Goal: Task Accomplishment & Management: Use online tool/utility

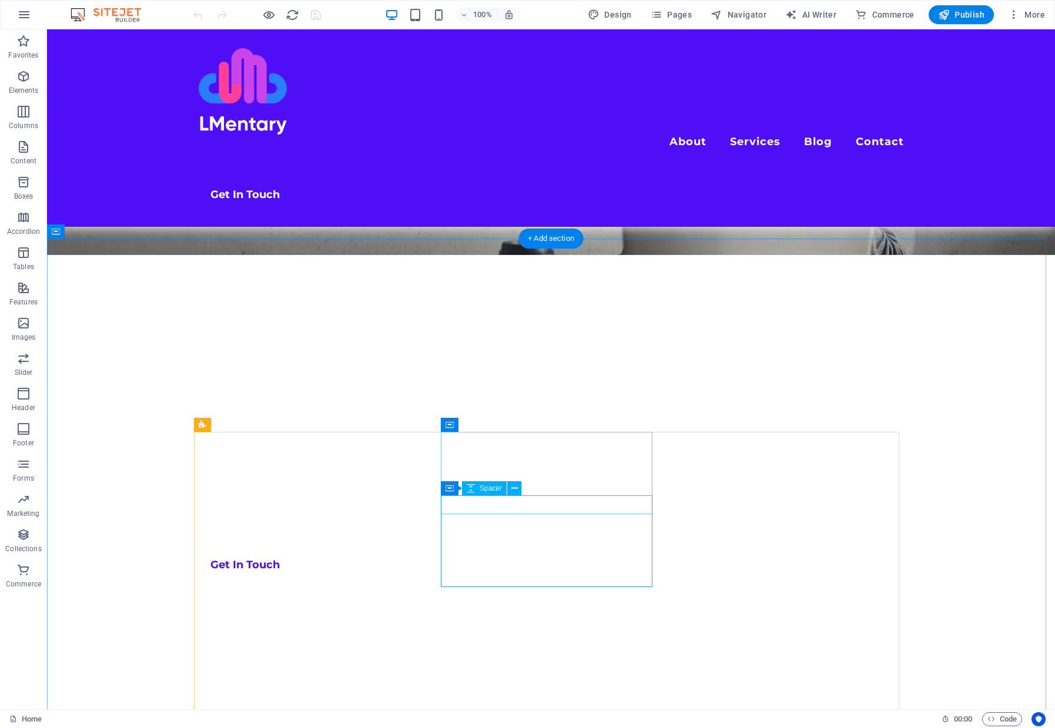
scroll to position [353, 0]
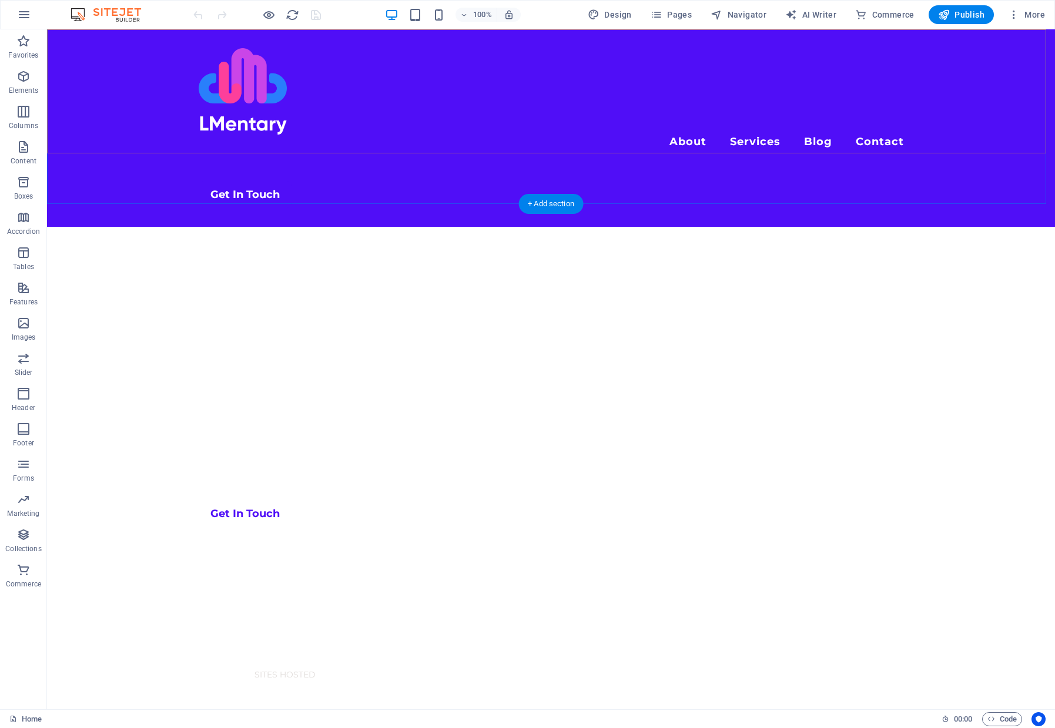
click at [441, 101] on div "Menu About Services Web Hosting Blog Contact Get In Touch" at bounding box center [551, 127] width 1008 height 197
click at [425, 128] on div "Menu About Services Web Hosting Blog Contact Get In Touch" at bounding box center [551, 127] width 1008 height 197
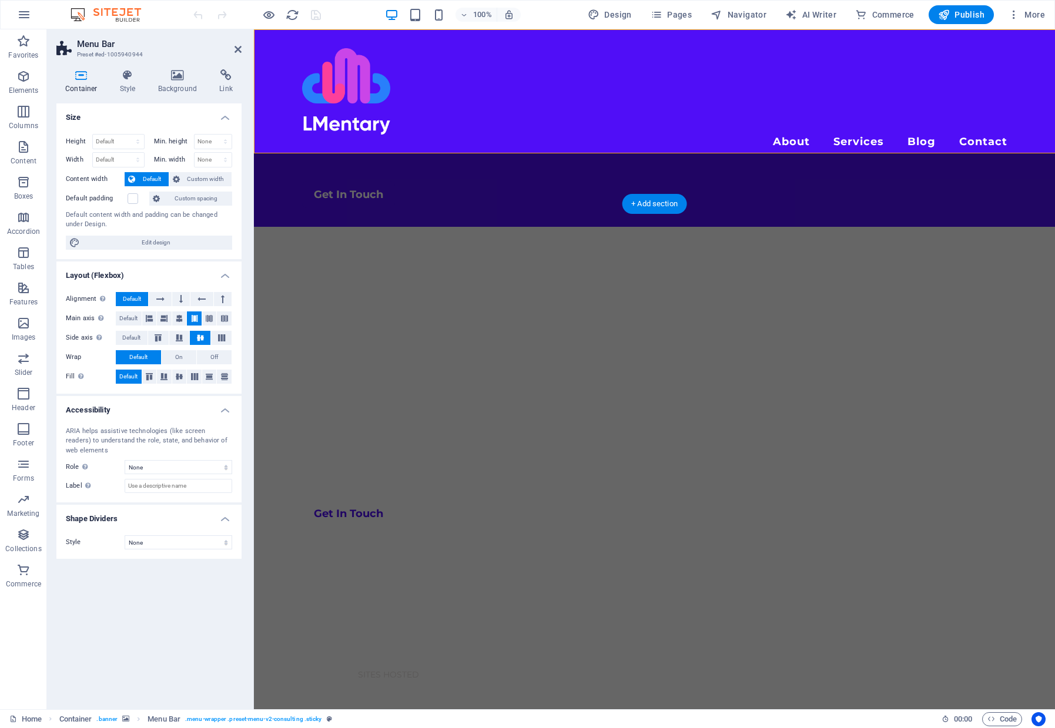
select select "rem"
click at [126, 78] on icon at bounding box center [128, 75] width 34 height 12
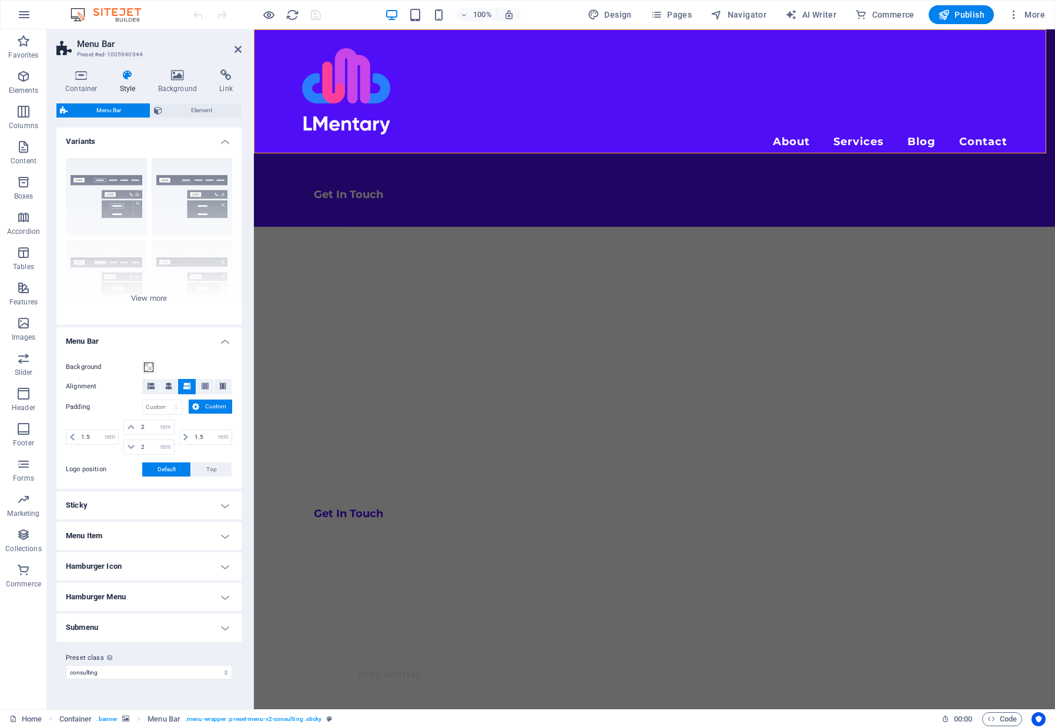
click at [118, 511] on h4 "Sticky" at bounding box center [148, 505] width 185 height 28
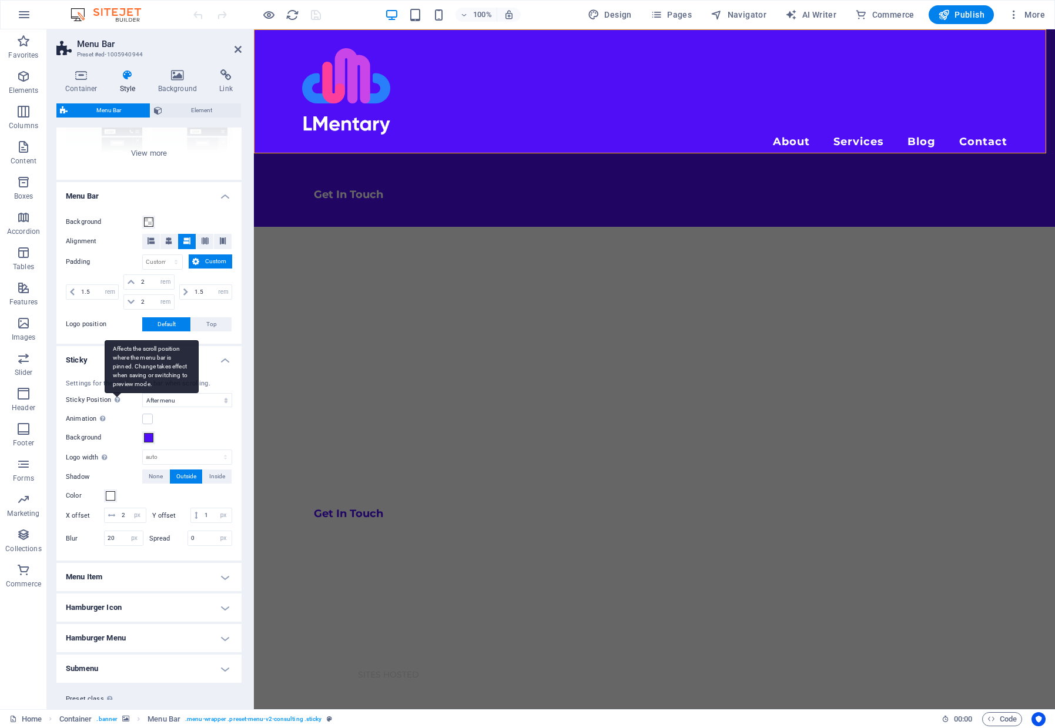
scroll to position [176, 0]
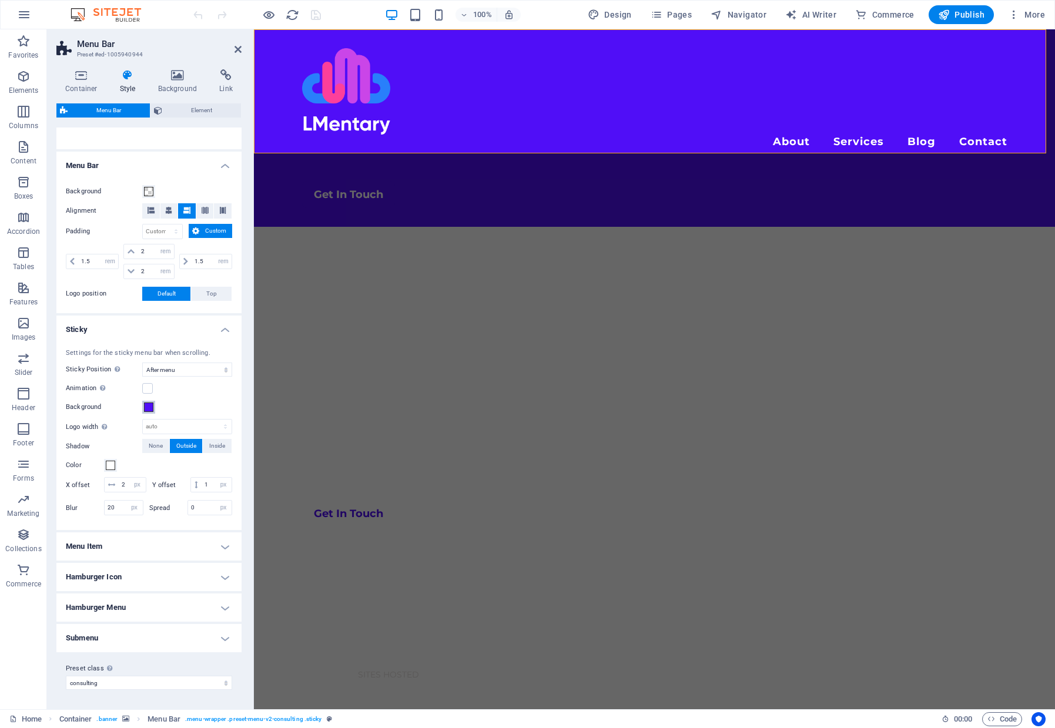
click at [147, 404] on span at bounding box center [148, 407] width 9 height 9
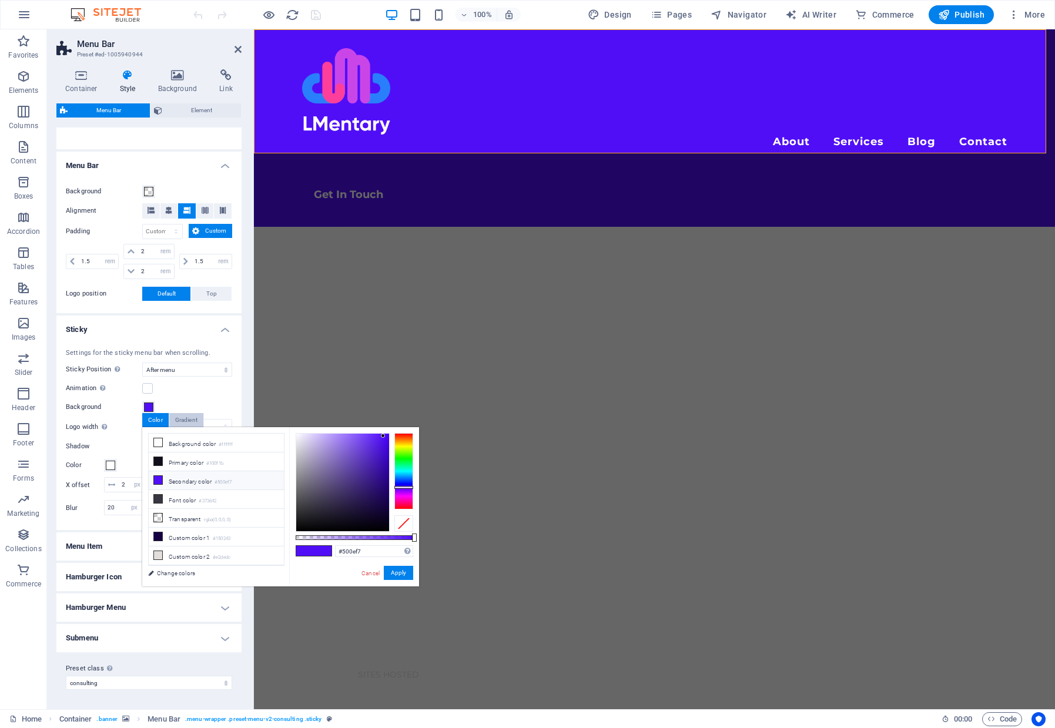
click at [186, 421] on div "Gradient" at bounding box center [186, 420] width 34 height 14
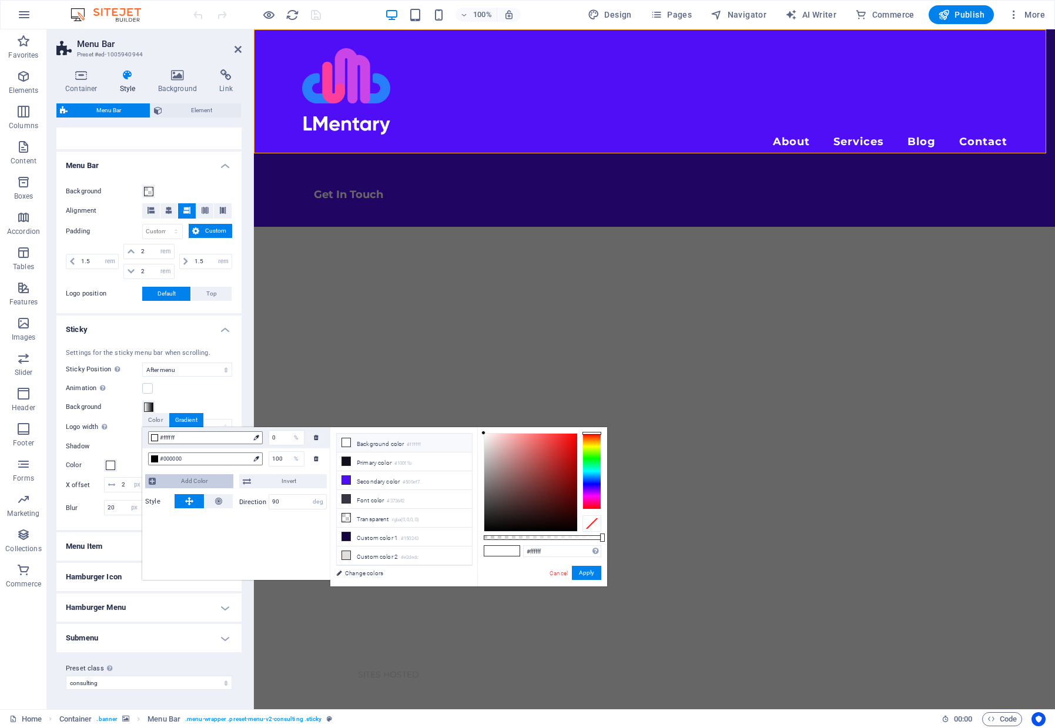
click at [198, 478] on span "Add Color" at bounding box center [194, 481] width 71 height 14
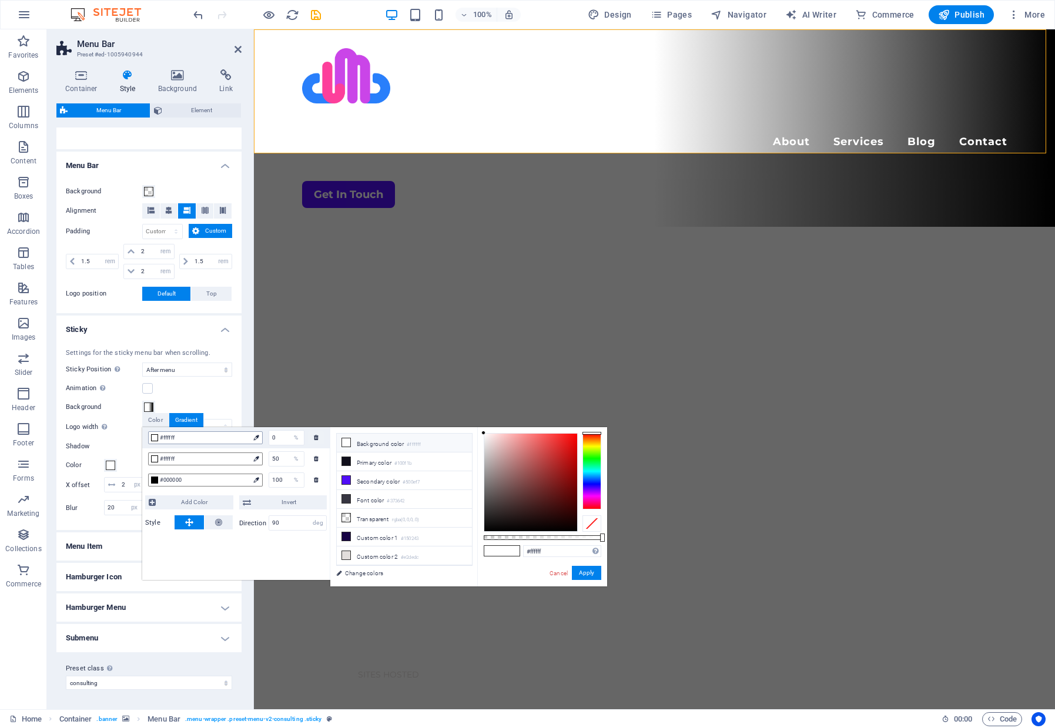
click at [197, 437] on span "#ffffff" at bounding box center [204, 438] width 89 height 11
click at [289, 529] on input "90" at bounding box center [298, 523] width 58 height 14
click at [289, 528] on input "90" at bounding box center [298, 523] width 58 height 14
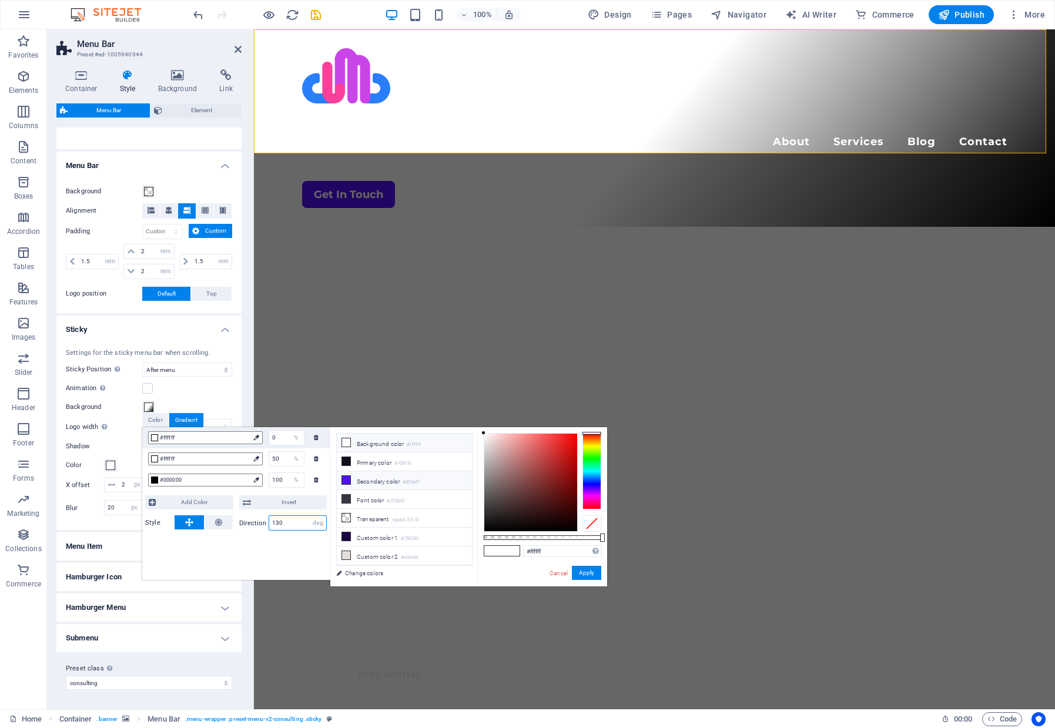
type input "130"
click at [376, 482] on li "Secondary color #500ef7" at bounding box center [404, 480] width 135 height 19
type input "#500ef7"
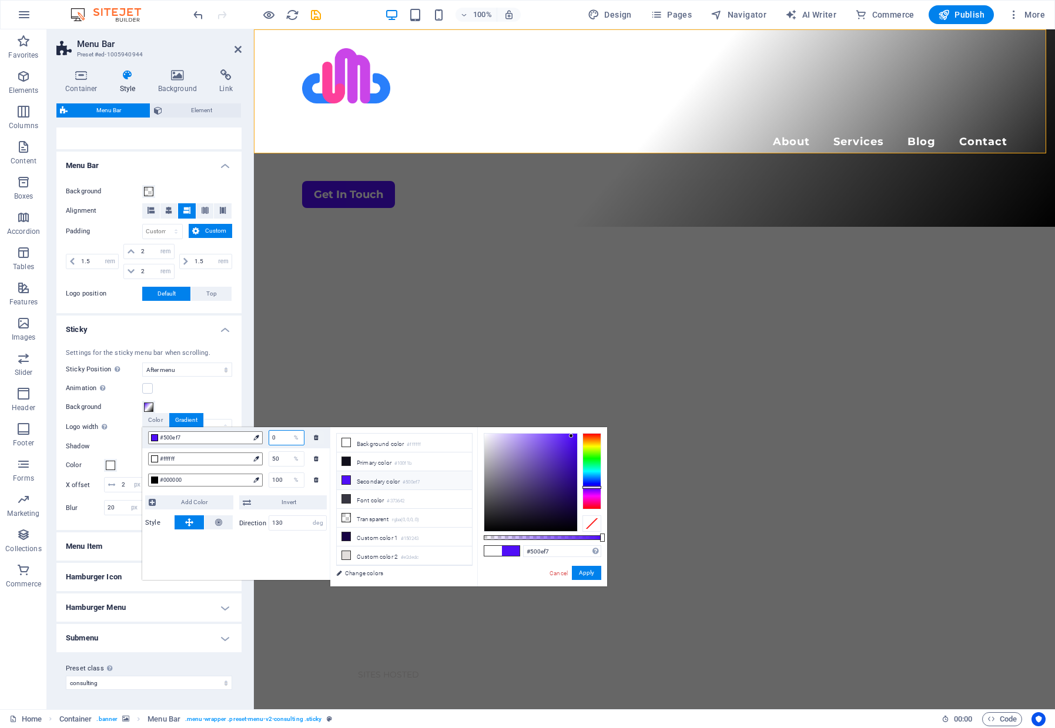
drag, startPoint x: 283, startPoint y: 438, endPoint x: 264, endPoint y: 440, distance: 19.5
click at [264, 440] on div "0 %" at bounding box center [284, 437] width 42 height 15
type input "20"
click at [250, 461] on div "#ffffff" at bounding box center [205, 459] width 115 height 13
type input "#ffffff"
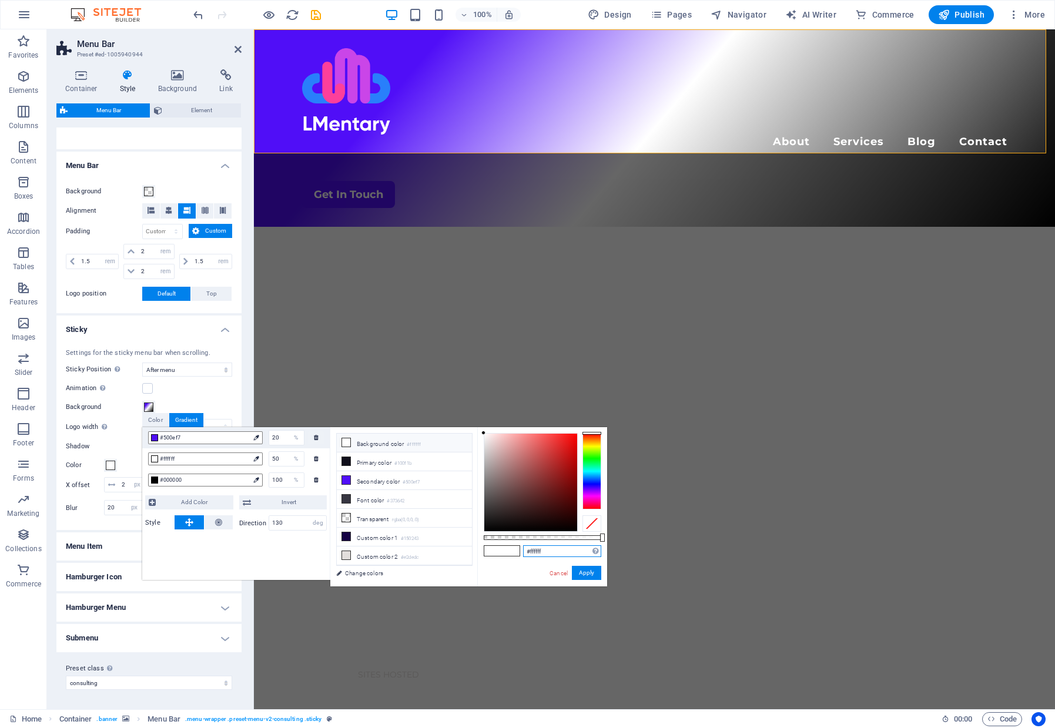
click at [561, 553] on input "#ffffff" at bounding box center [562, 551] width 78 height 12
click at [548, 553] on input "text" at bounding box center [562, 551] width 78 height 12
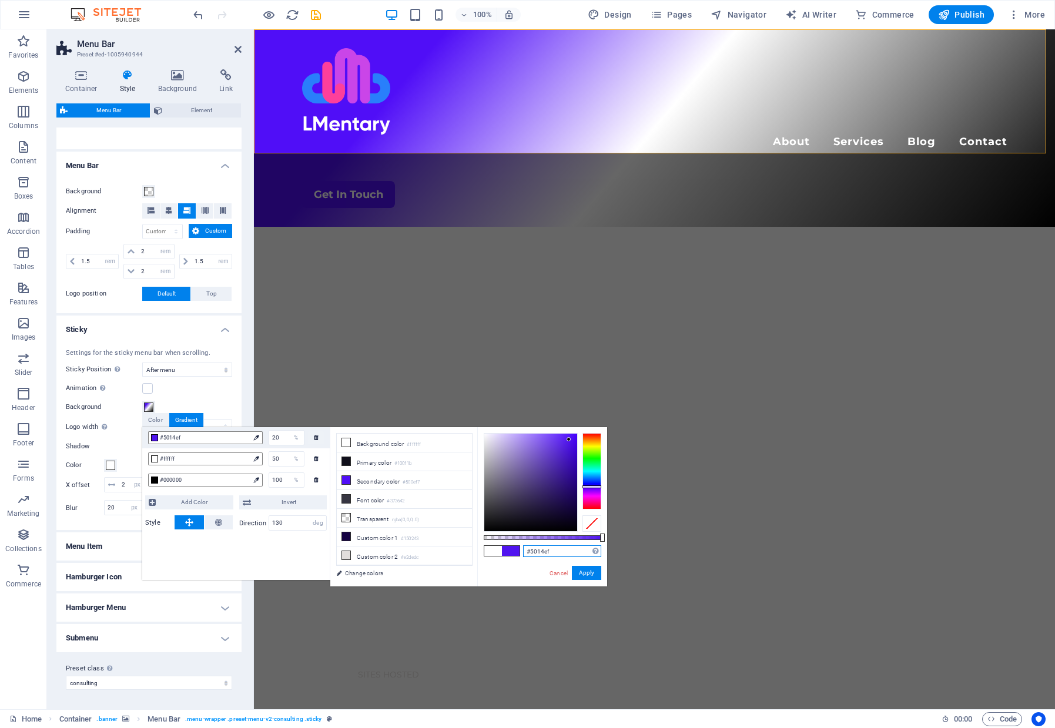
drag, startPoint x: 567, startPoint y: 552, endPoint x: 506, endPoint y: 551, distance: 61.1
click at [506, 551] on div "#5014ef Supported formats #0852ed rgb(8, 82, 237) rgba(8, 82, 237, 90%) hsv(221…" at bounding box center [542, 592] width 130 height 330
click at [329, 461] on div "#ffffff 50 %" at bounding box center [236, 458] width 188 height 21
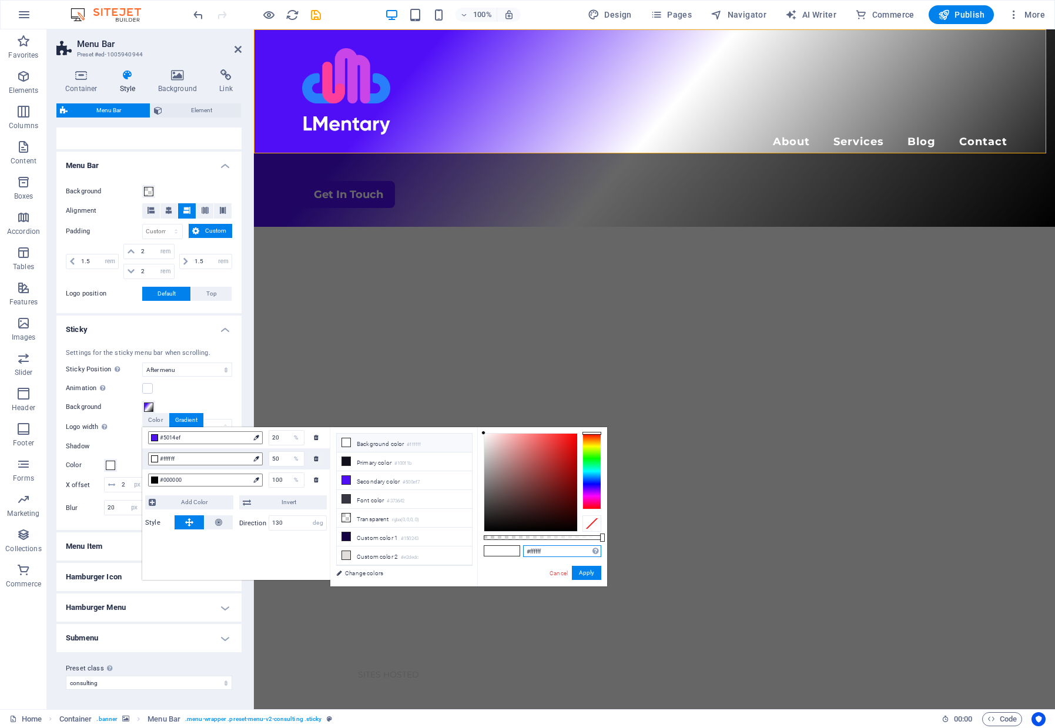
drag, startPoint x: 564, startPoint y: 551, endPoint x: 505, endPoint y: 547, distance: 58.9
click at [505, 547] on div "#ffffff Supported formats #0852ed rgb(8, 82, 237) rgba(8, 82, 237, 90%) hsv(221…" at bounding box center [542, 592] width 130 height 330
paste input "5014e"
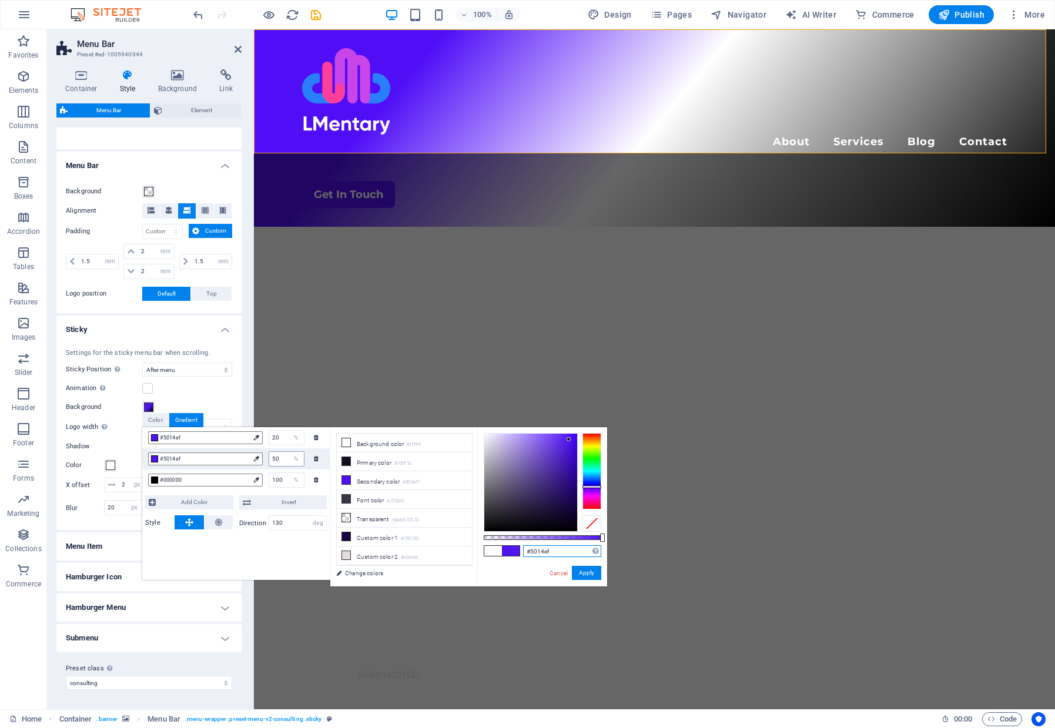
type input "#5014ef"
click at [282, 461] on input "50" at bounding box center [286, 459] width 35 height 14
type input "25"
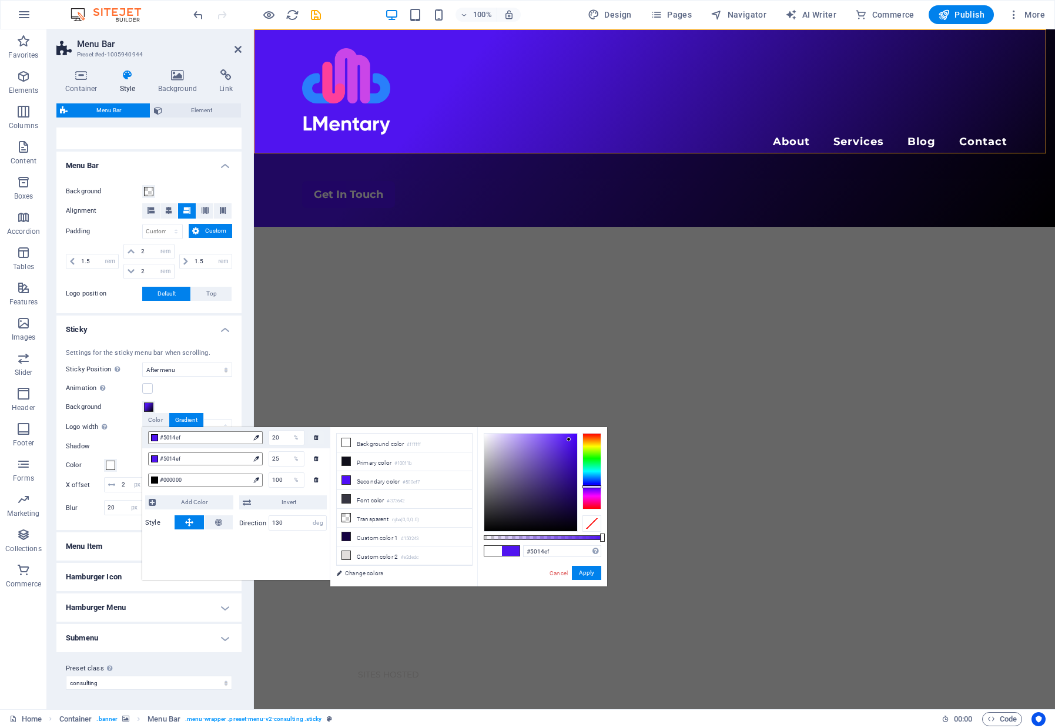
click at [326, 485] on div "#000000 100 %" at bounding box center [236, 480] width 188 height 21
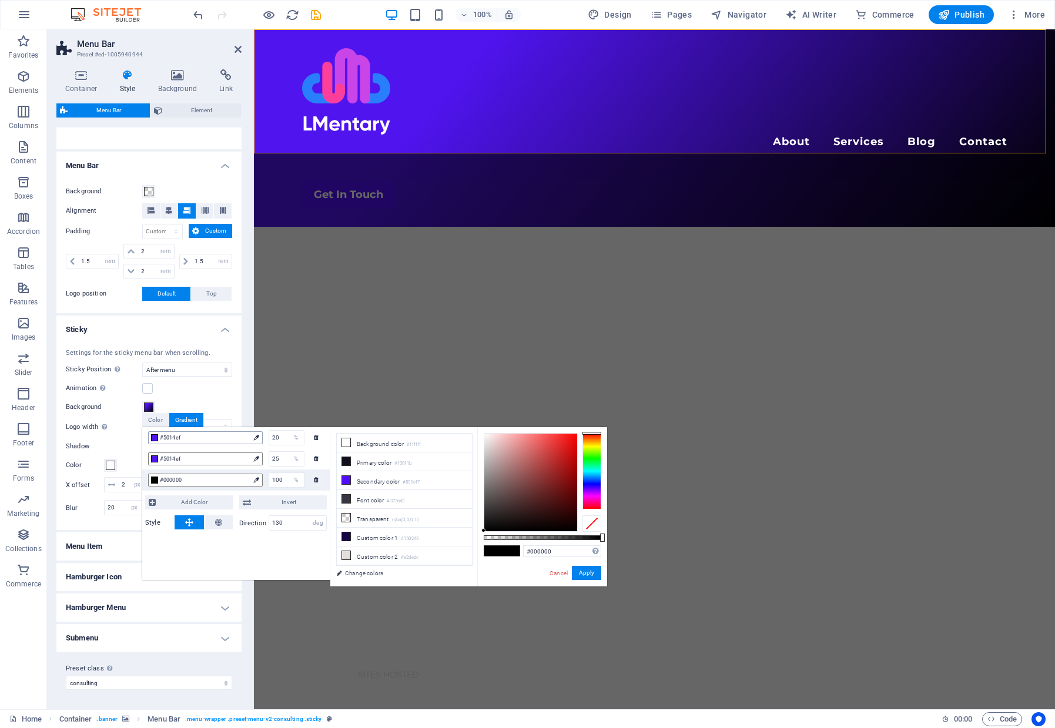
click at [180, 440] on span "#5014ef" at bounding box center [204, 438] width 89 height 11
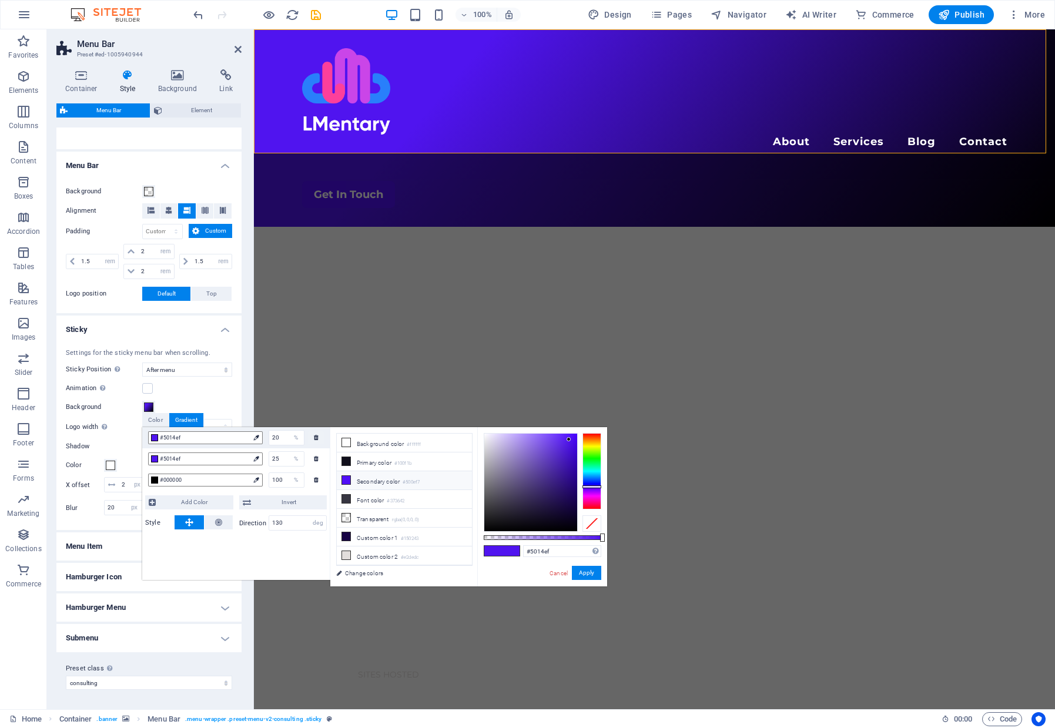
click at [396, 483] on li "Secondary color #500ef7" at bounding box center [404, 480] width 135 height 19
click at [328, 483] on div "#000000 100 %" at bounding box center [236, 480] width 188 height 21
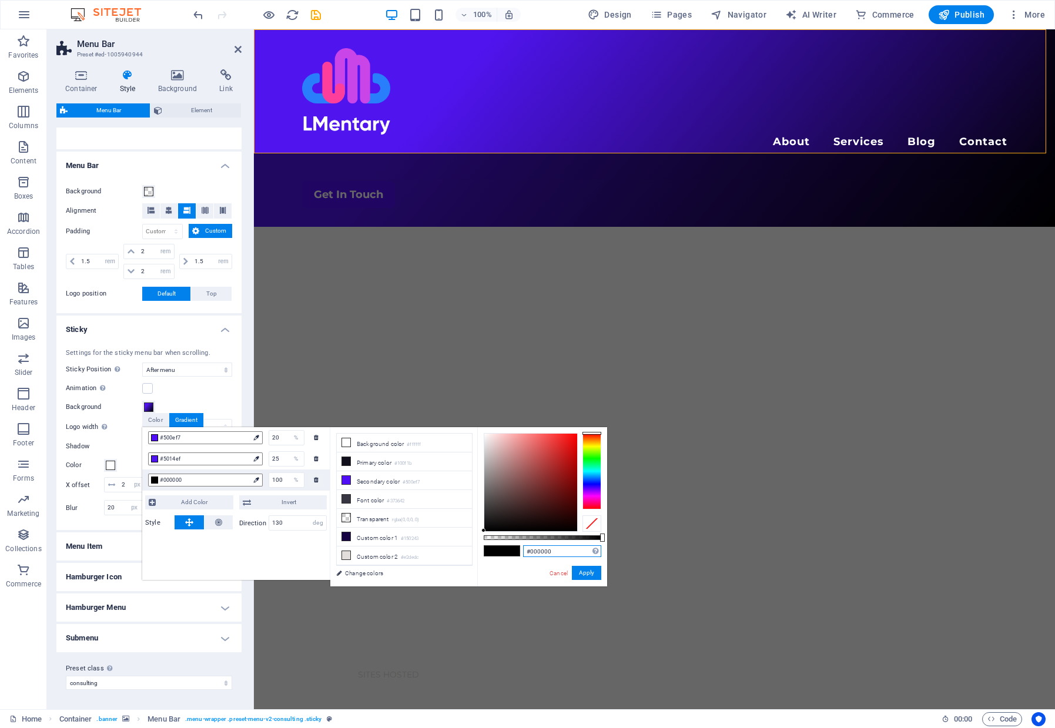
click at [567, 551] on input "#000000" at bounding box center [562, 551] width 78 height 12
type input "R"
type input "rgba(16, 15, 27, 0.6)"
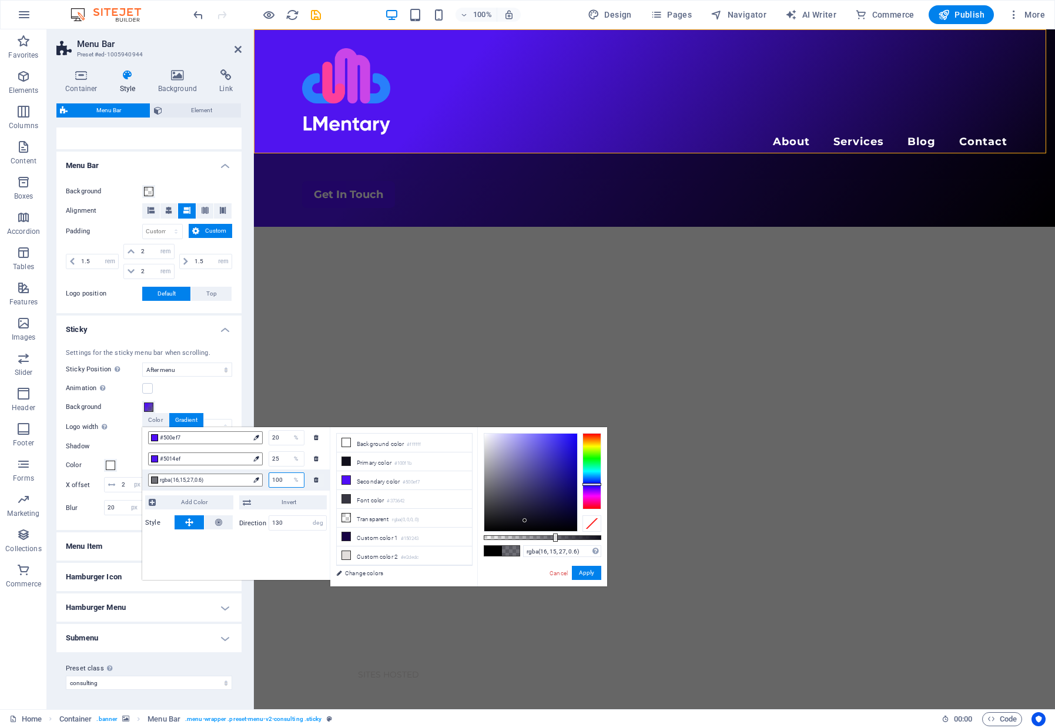
click at [281, 477] on input "100" at bounding box center [286, 480] width 35 height 14
type input "70"
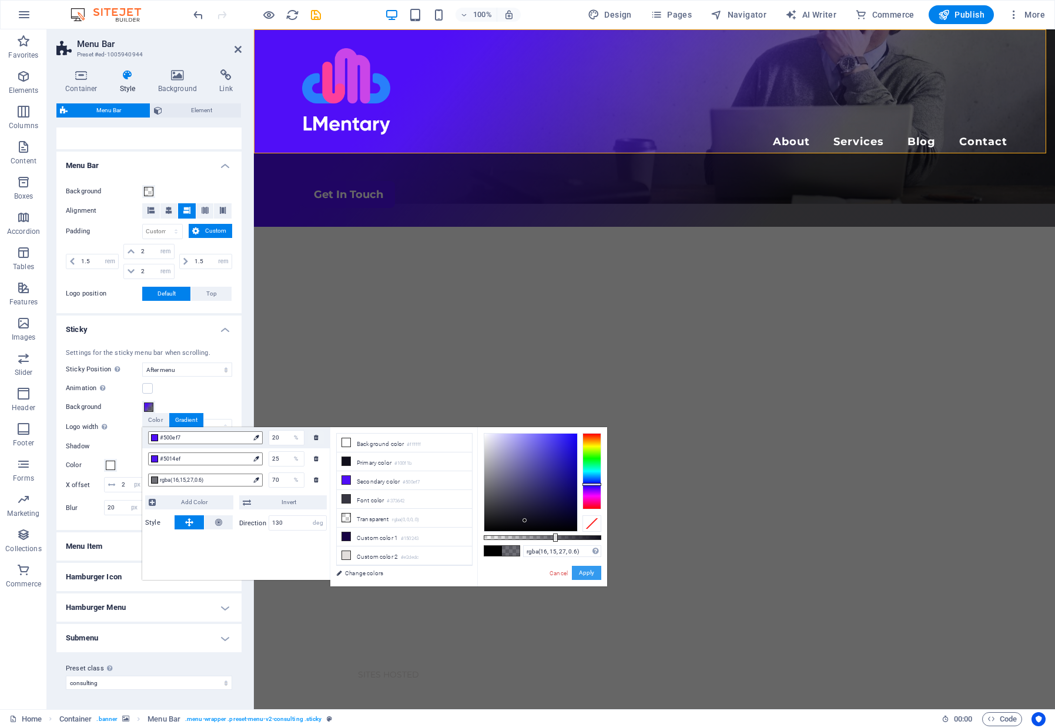
click at [594, 575] on button "Apply" at bounding box center [586, 573] width 29 height 14
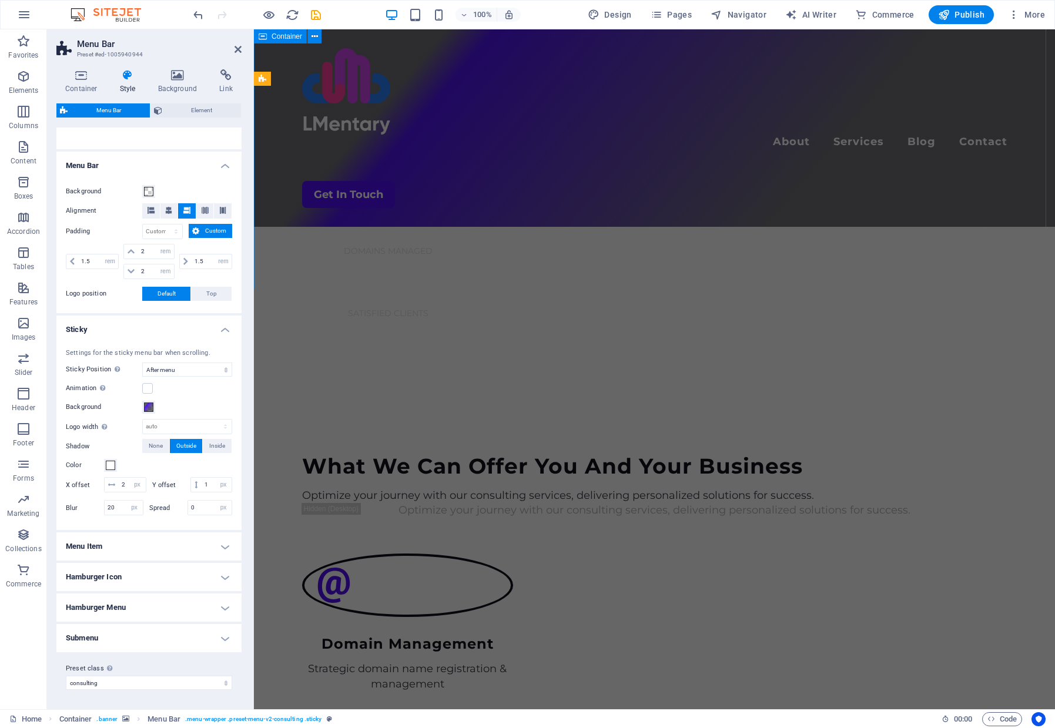
scroll to position [882, 0]
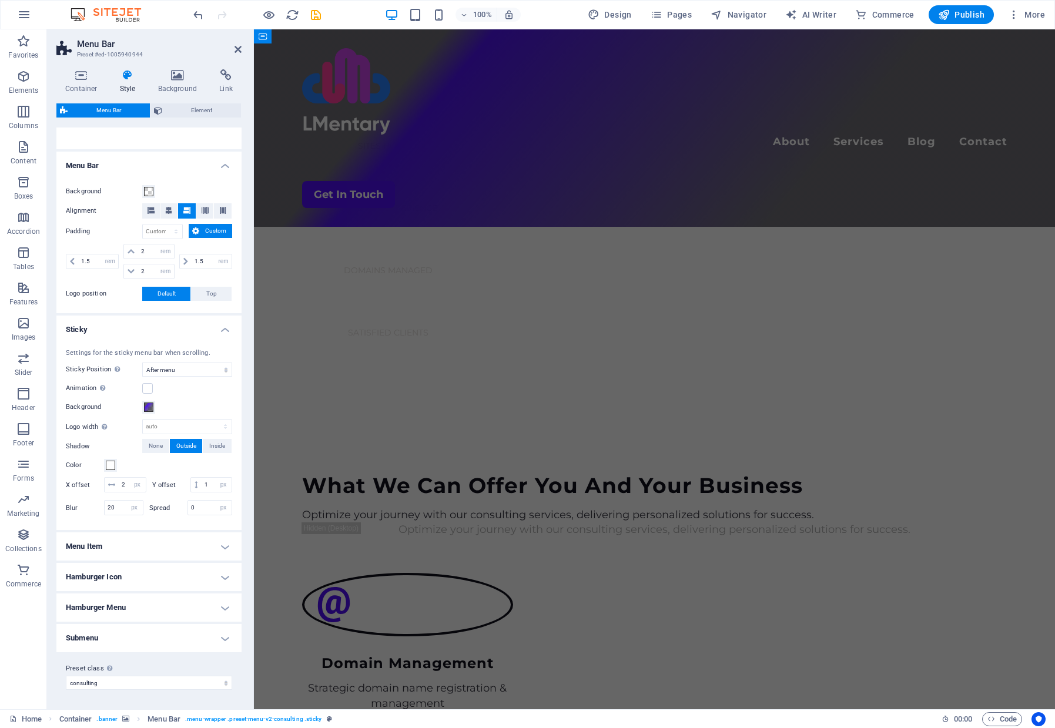
click at [535, 123] on div "Menu About Services Web Hosting Blog Contact Get In Touch" at bounding box center [654, 127] width 801 height 197
click at [148, 406] on span at bounding box center [148, 407] width 9 height 9
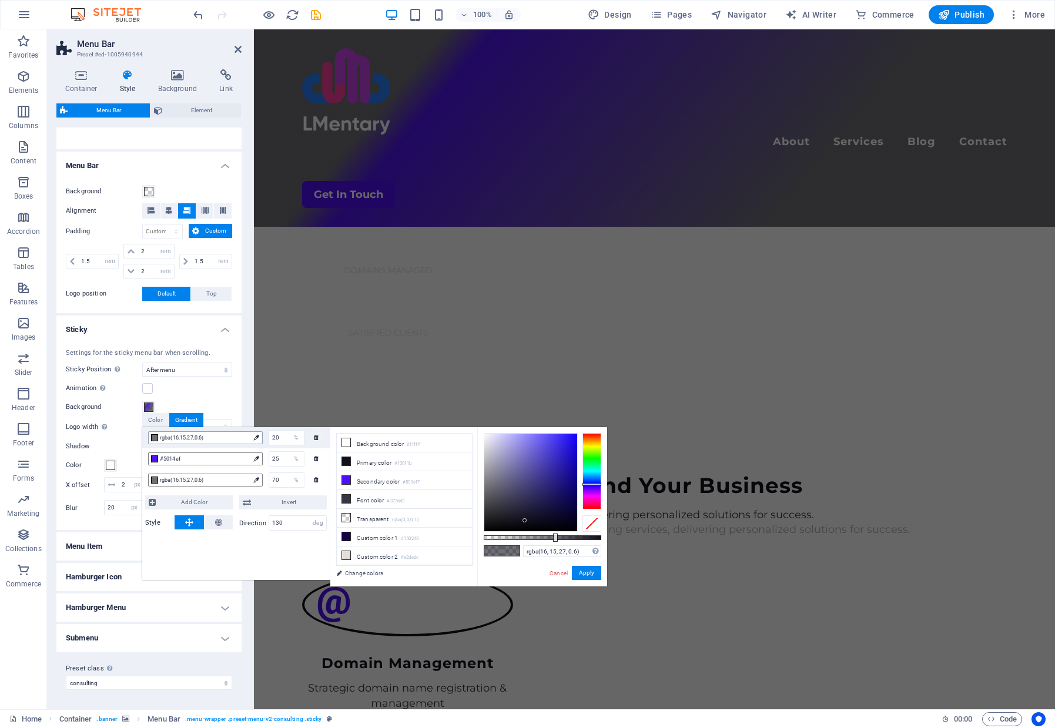
click at [193, 436] on span "rgba(16,15,27,0.6)" at bounding box center [204, 438] width 89 height 11
click at [383, 481] on li "Secondary color #500ef7" at bounding box center [404, 480] width 135 height 19
click at [300, 557] on div "rgba(80,14,247,0.6) 20 % #5014ef 25 % rgba(16,15,27,0.6) 70 % Add Color Invert …" at bounding box center [236, 503] width 188 height 153
click at [420, 482] on small "#500ef7" at bounding box center [411, 482] width 17 height 8
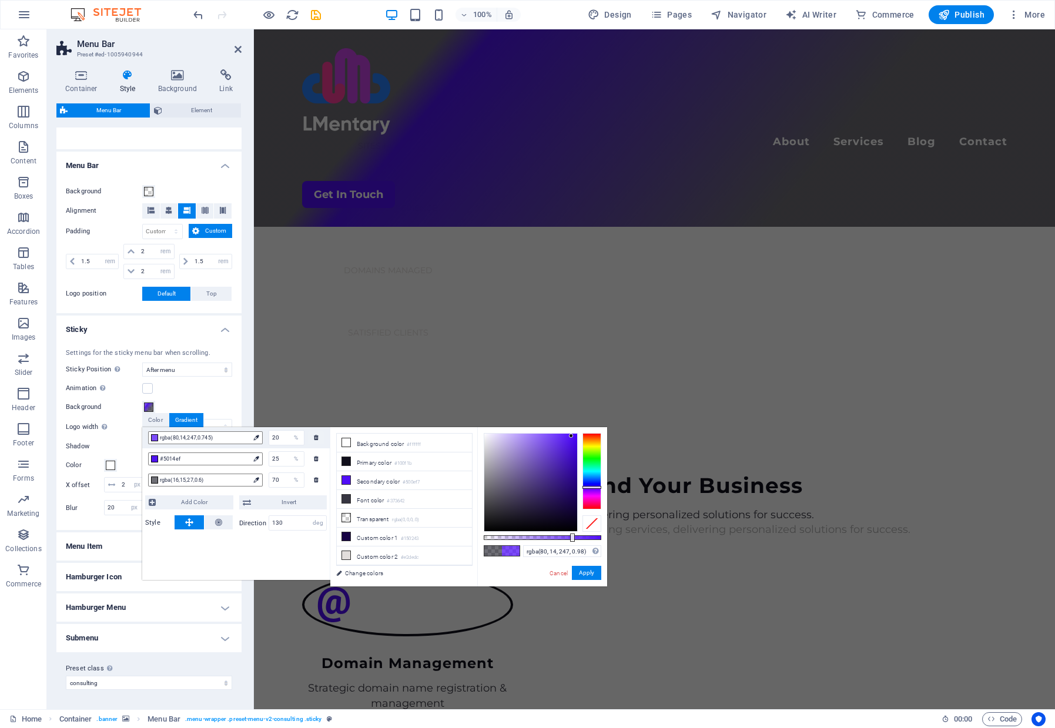
type input "#500ef7"
drag, startPoint x: 557, startPoint y: 538, endPoint x: 604, endPoint y: 537, distance: 47.6
click at [604, 537] on div at bounding box center [602, 538] width 5 height 8
click at [582, 577] on button "Apply" at bounding box center [586, 573] width 29 height 14
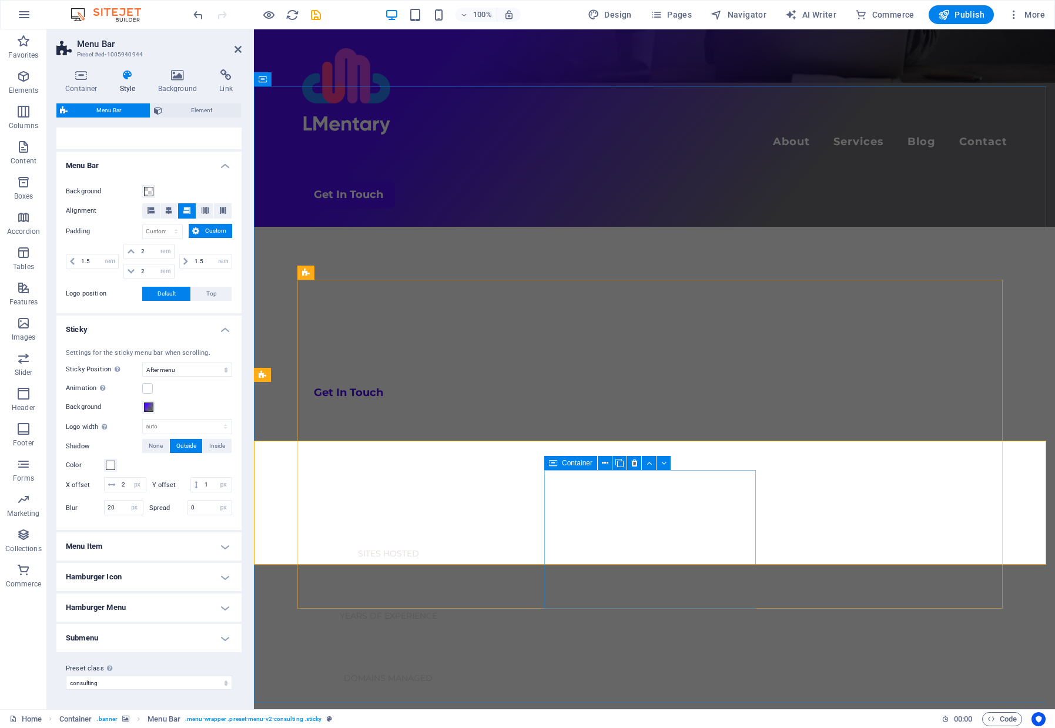
scroll to position [470, 0]
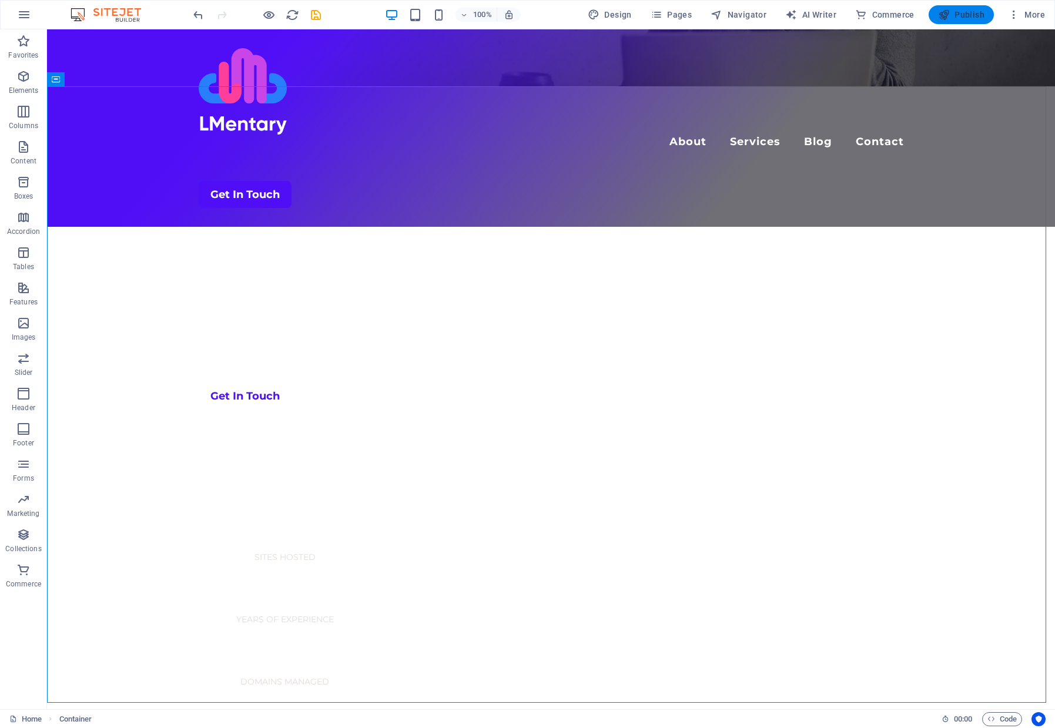
click at [957, 12] on span "Publish" at bounding box center [961, 15] width 46 height 12
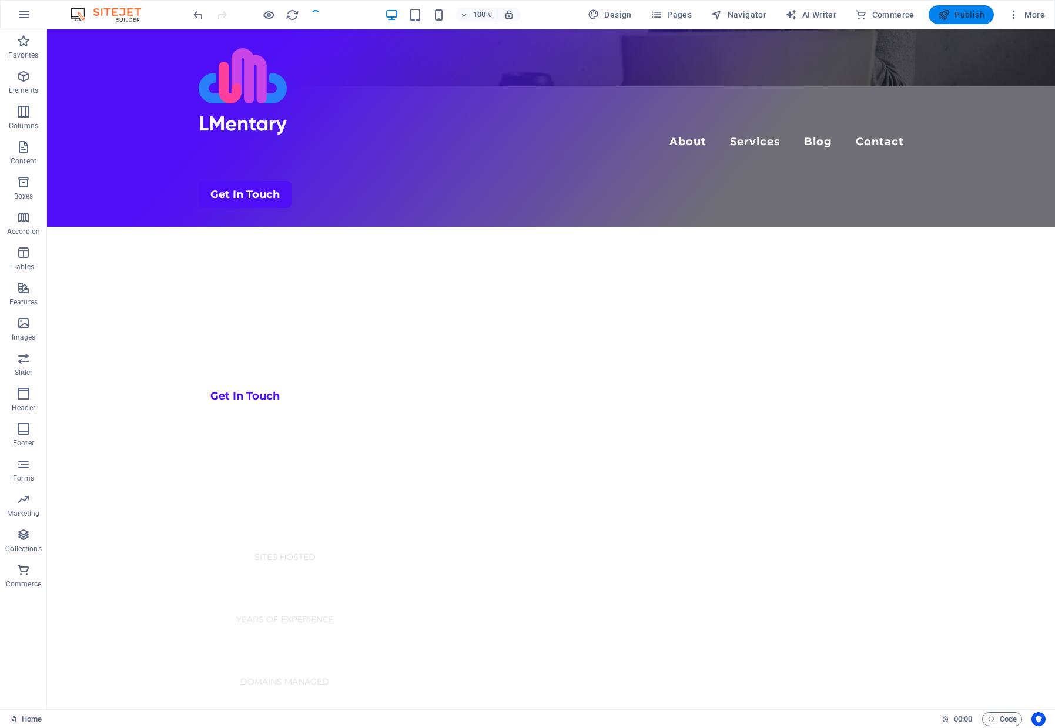
click at [962, 15] on span "Publish" at bounding box center [961, 15] width 46 height 12
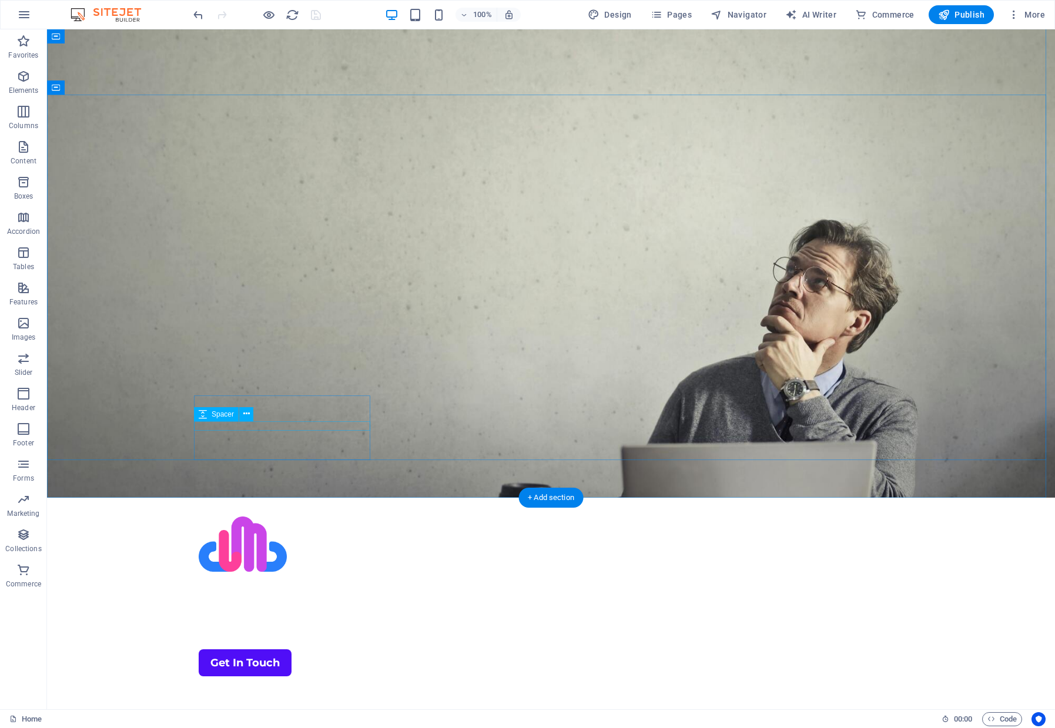
scroll to position [19, 0]
